Goal: Task Accomplishment & Management: Use online tool/utility

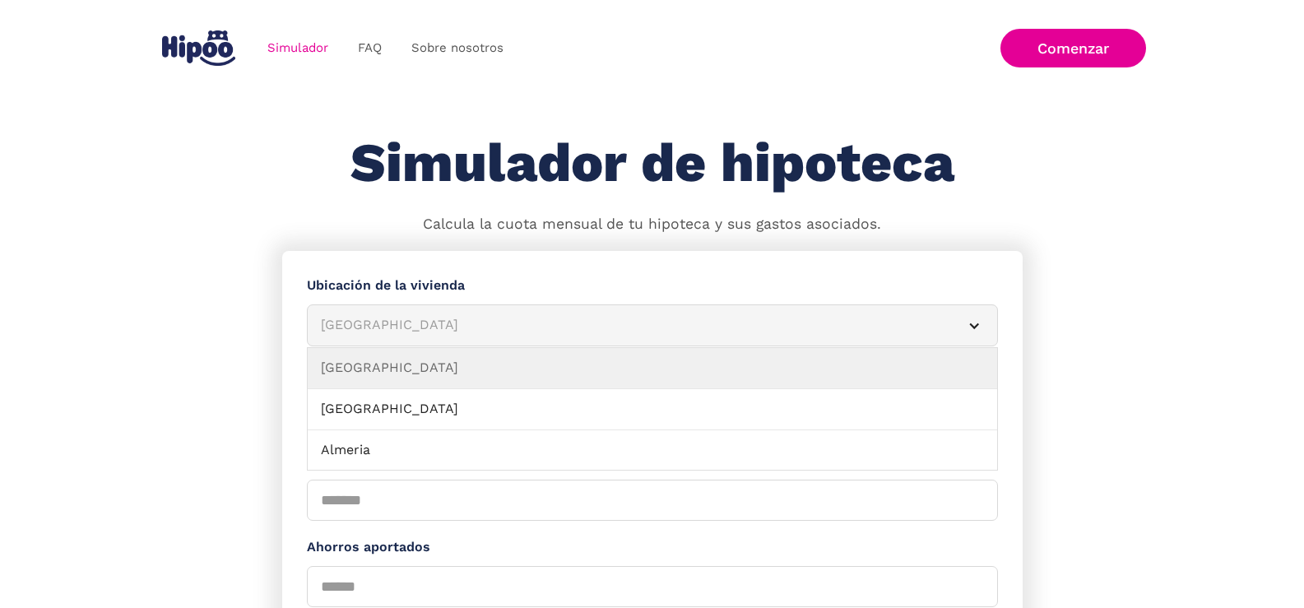
click at [981, 326] on article "Albacete" at bounding box center [652, 325] width 691 height 42
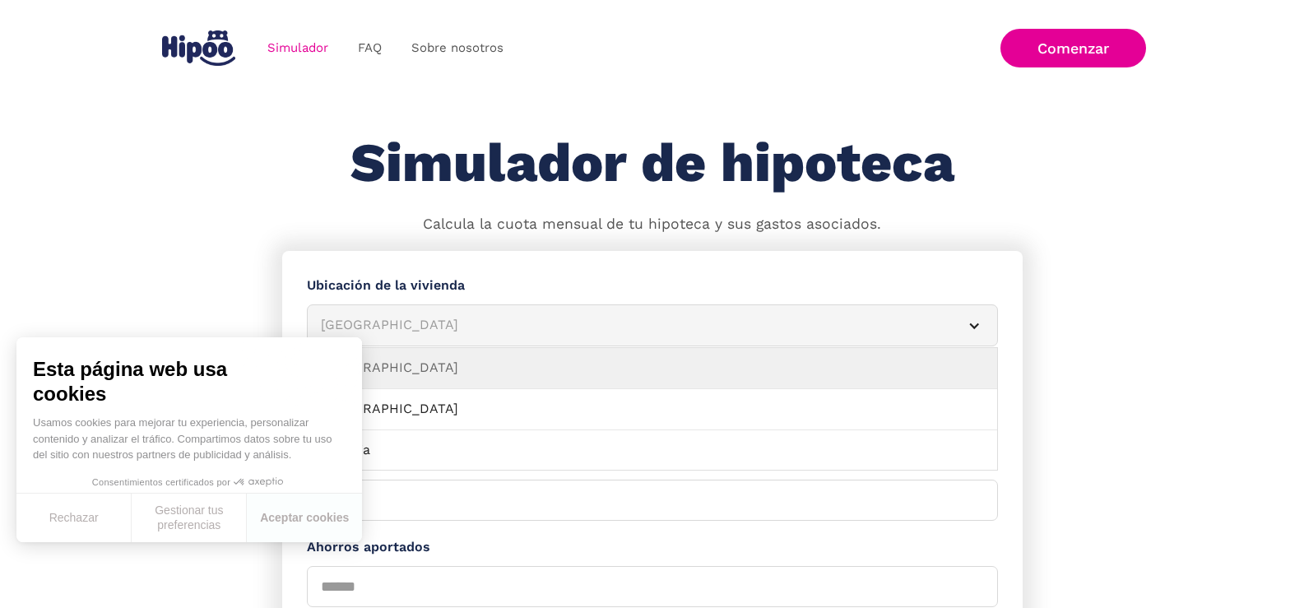
click at [904, 318] on div "Albacete" at bounding box center [633, 325] width 624 height 21
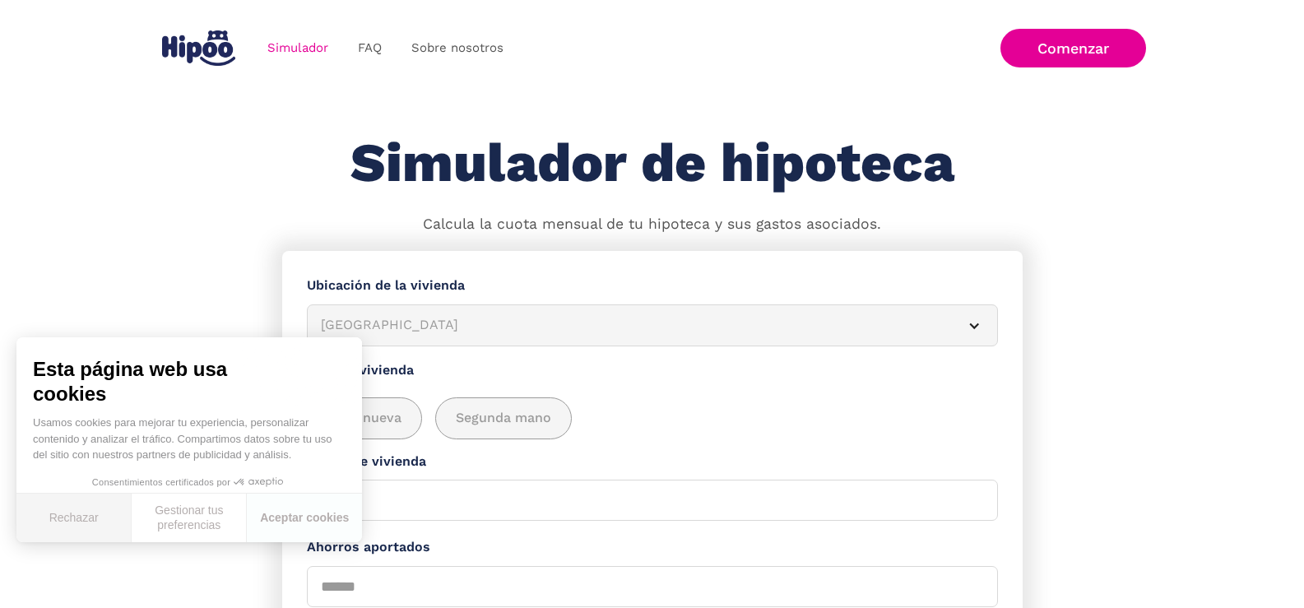
click at [81, 527] on button "Rechazar" at bounding box center [73, 518] width 115 height 49
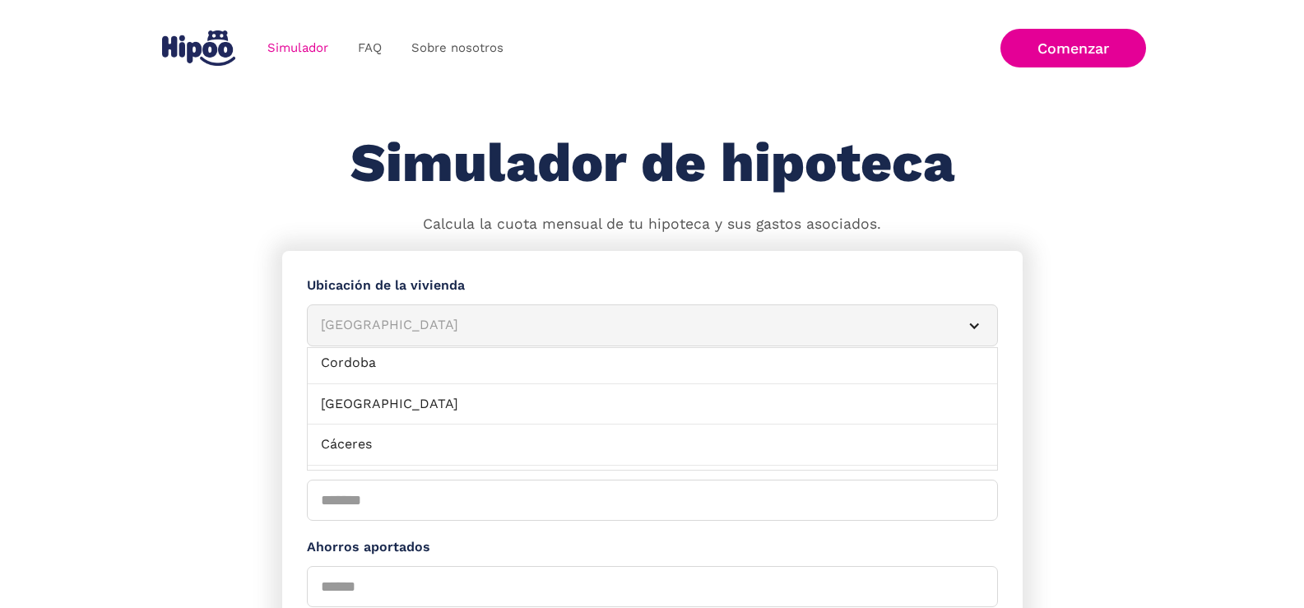
scroll to position [435, 0]
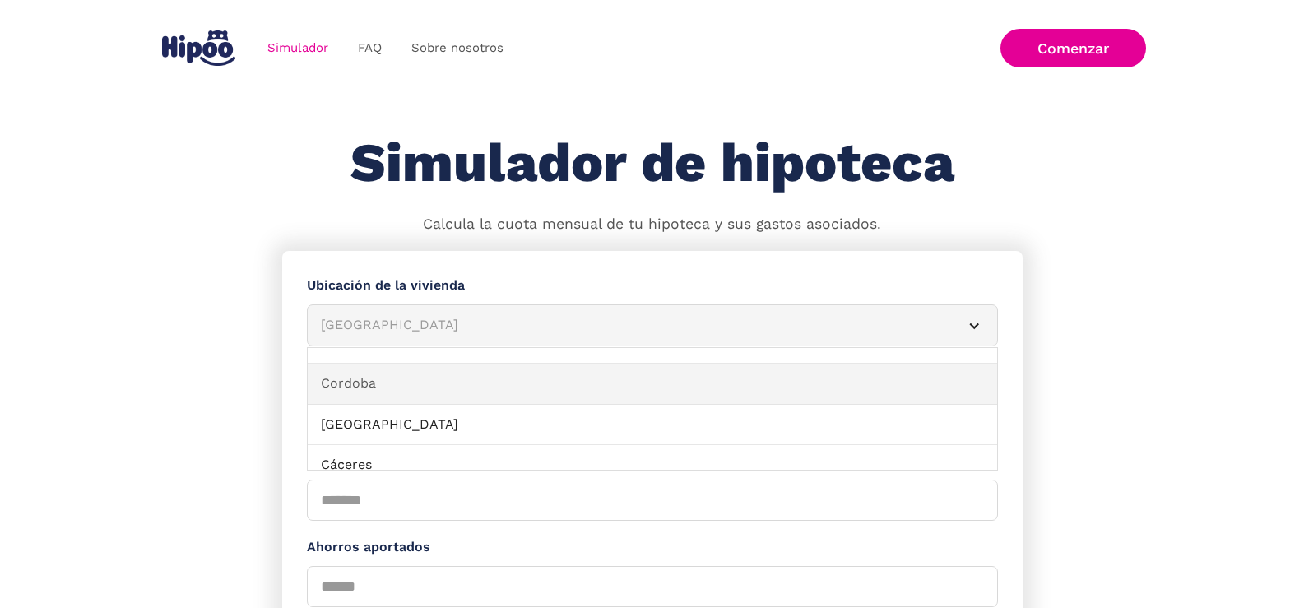
click at [921, 378] on link "Cordoba" at bounding box center [652, 384] width 689 height 41
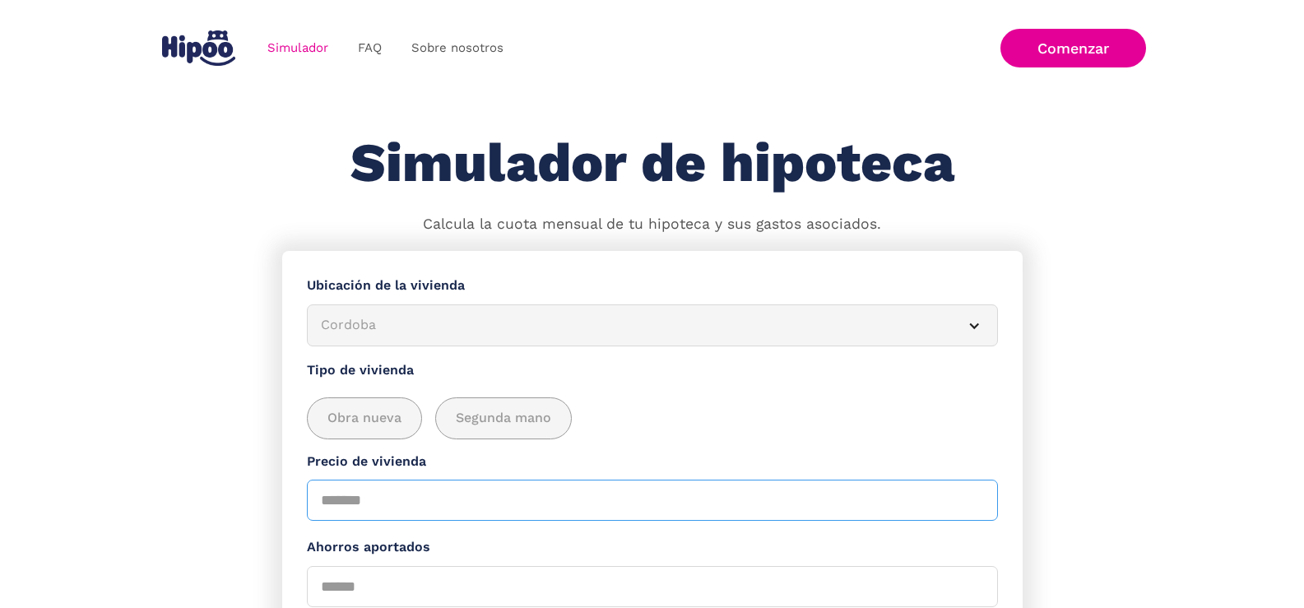
click at [424, 493] on input "Precio de vivienda" at bounding box center [652, 500] width 691 height 41
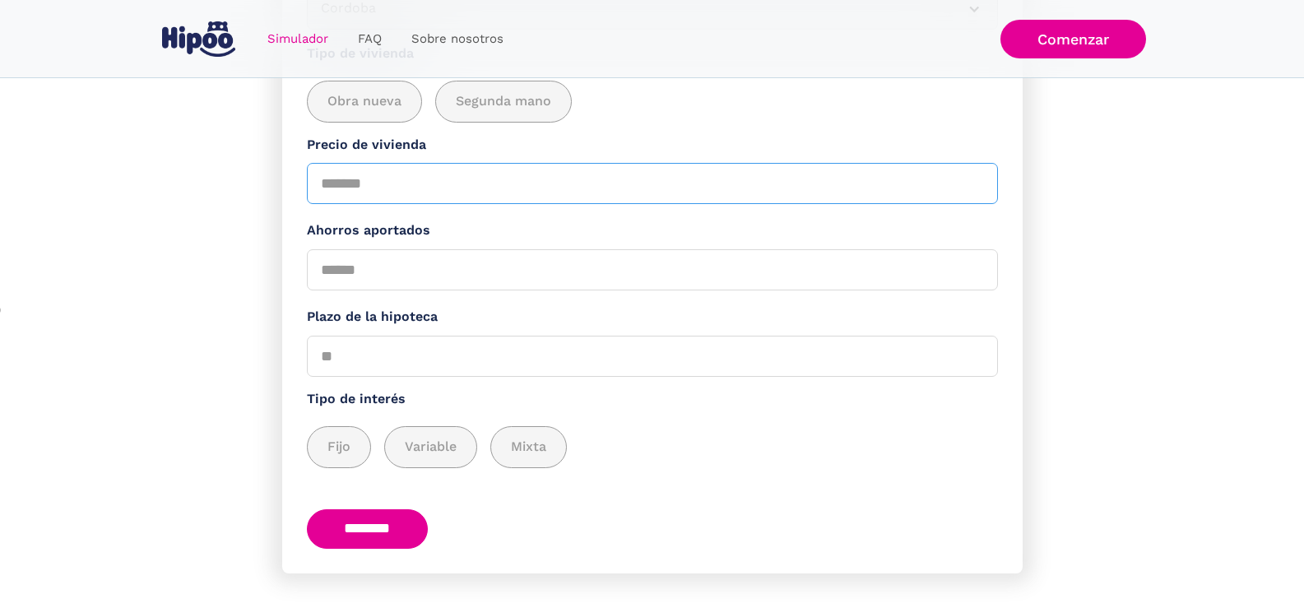
scroll to position [322, 0]
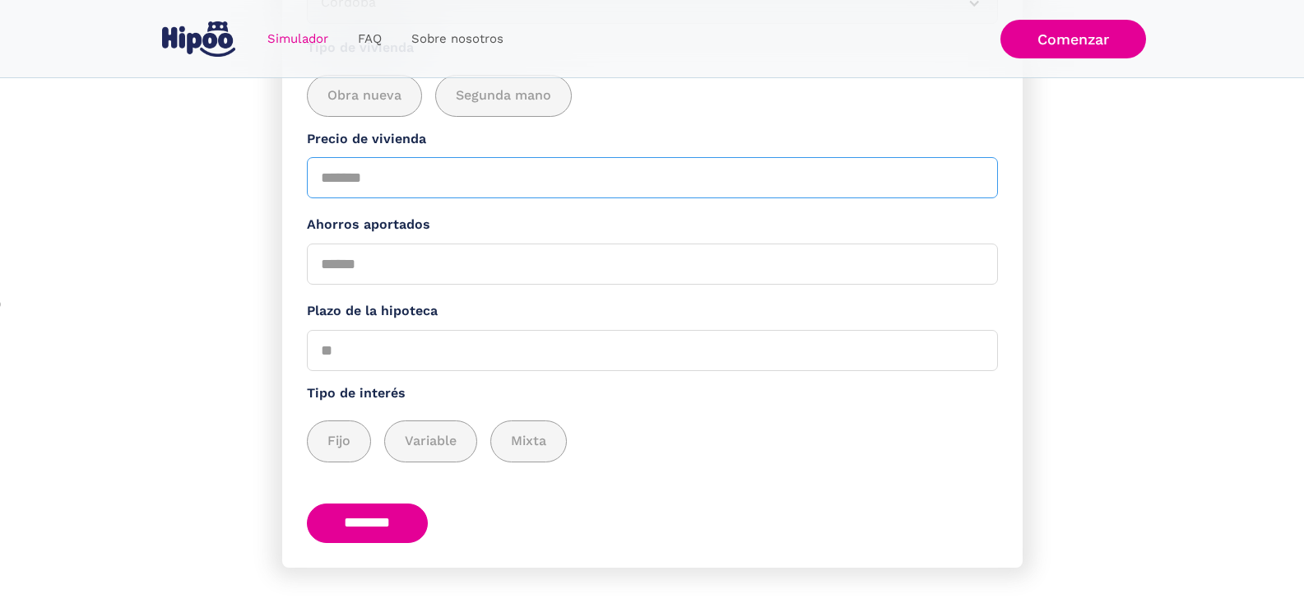
click at [565, 190] on input "Precio de vivienda" at bounding box center [652, 177] width 691 height 41
type input "******"
click at [431, 265] on input "Ahorros aportados" at bounding box center [652, 264] width 691 height 41
type input "*"
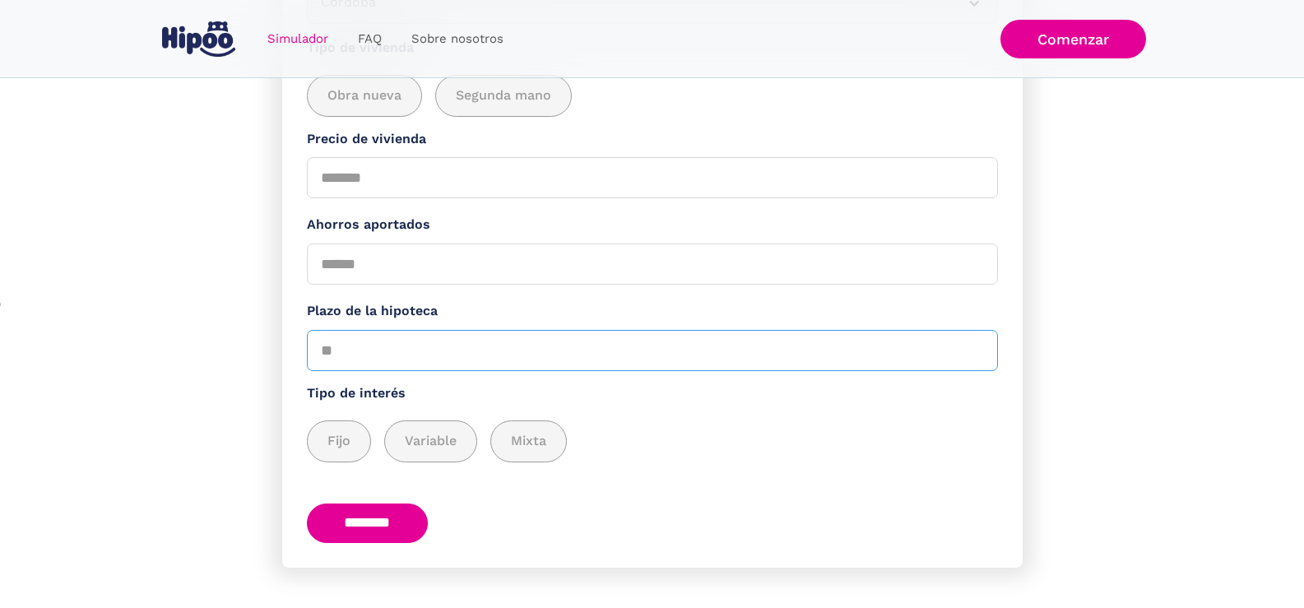
click at [381, 356] on input "Plazo de la hipoteca" at bounding box center [652, 350] width 691 height 41
type input "**"
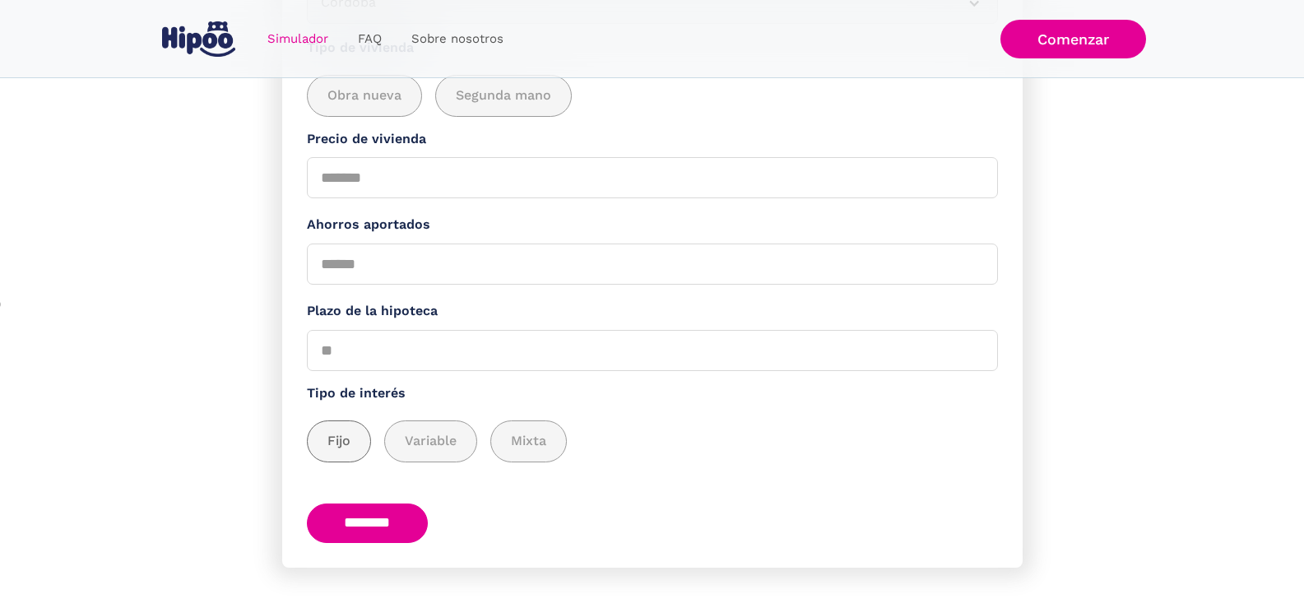
click at [346, 438] on span "Fijo" at bounding box center [338, 441] width 23 height 21
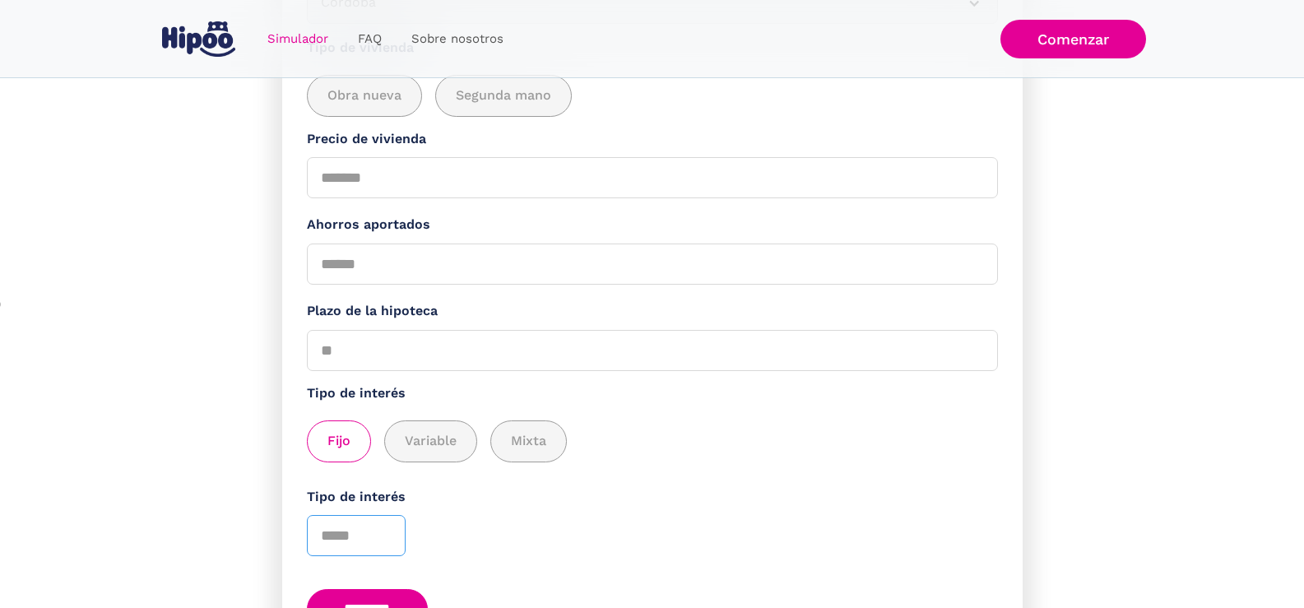
click at [387, 530] on input "*" at bounding box center [356, 535] width 99 height 41
click at [387, 536] on input "*" at bounding box center [356, 535] width 99 height 41
type input "*"
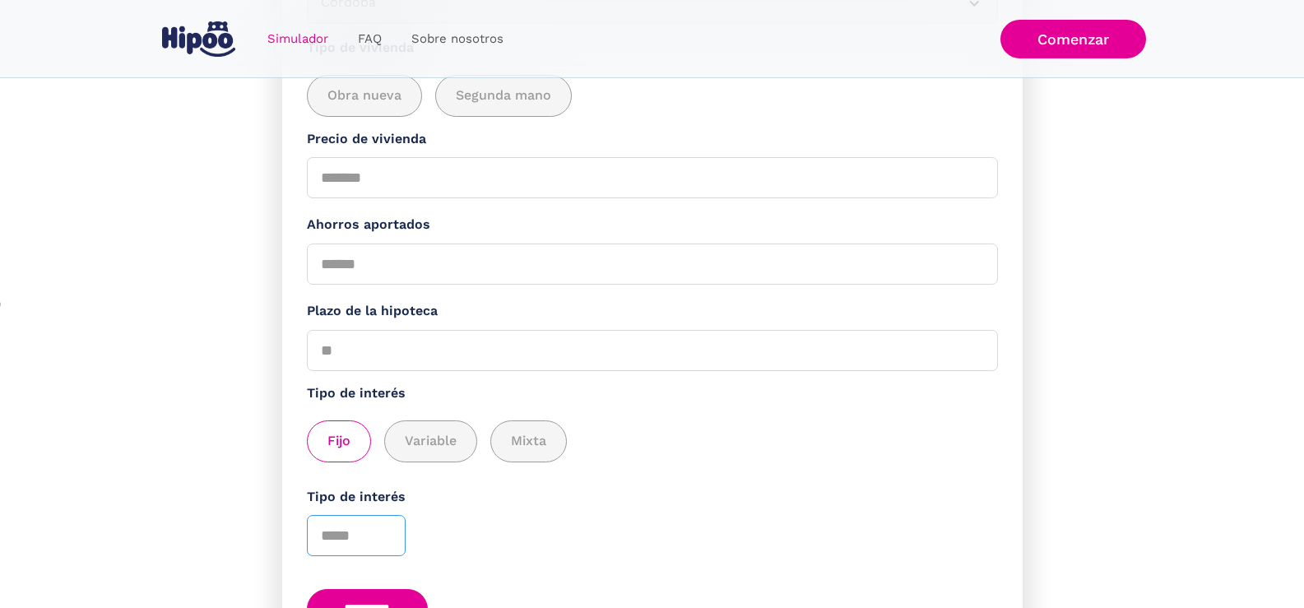
click at [385, 543] on input "*" at bounding box center [356, 535] width 99 height 41
click at [398, 591] on input "********" at bounding box center [368, 609] width 122 height 40
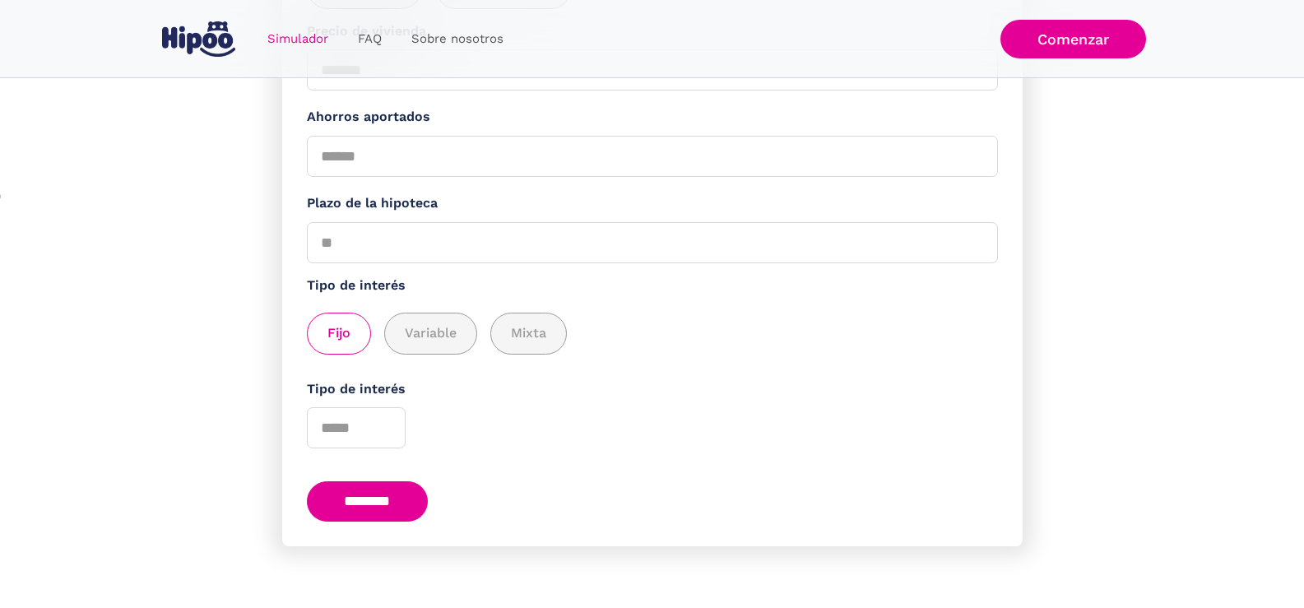
click at [417, 499] on input "********" at bounding box center [368, 501] width 122 height 40
click at [1066, 46] on link "Comenzar" at bounding box center [1073, 39] width 146 height 39
